Goal: Task Accomplishment & Management: Complete application form

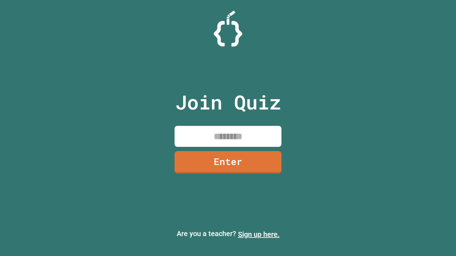
click at [258, 235] on link "Sign up here." at bounding box center [259, 234] width 42 height 9
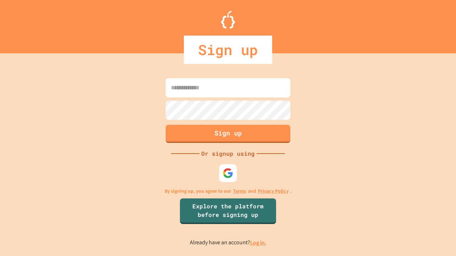
click at [258, 243] on link "Log in." at bounding box center [258, 242] width 16 height 7
